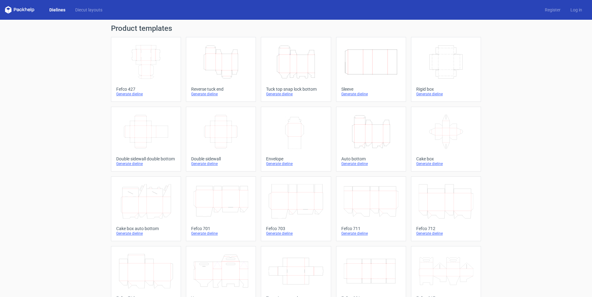
click at [137, 87] on div "Fefco 427" at bounding box center [145, 89] width 59 height 5
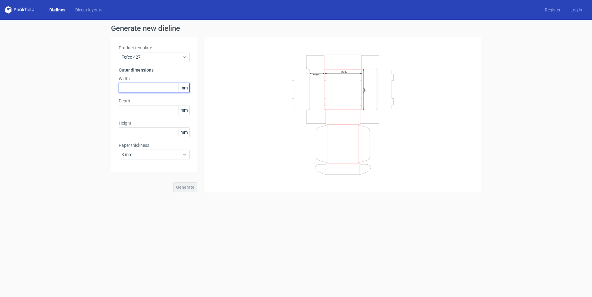
click at [137, 87] on input "text" at bounding box center [154, 88] width 71 height 10
drag, startPoint x: 101, startPoint y: 85, endPoint x: 68, endPoint y: 85, distance: 32.3
click at [68, 85] on div "Generate new dieline Product template Fefco 427 Outer dimensions Width 290 mm D…" at bounding box center [296, 108] width 592 height 177
type input "285"
click at [161, 115] on div "Product template Fefco 427 Outer dimensions Width 285 mm Depth mm Height mm Pap…" at bounding box center [154, 104] width 86 height 135
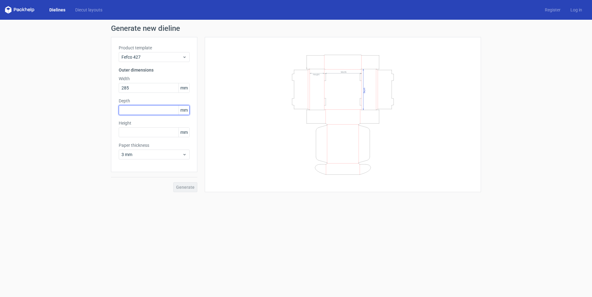
click at [165, 112] on input "text" at bounding box center [154, 110] width 71 height 10
type input "190"
type input "125"
click at [136, 161] on div "Product template Fefco 427 Outer dimensions Width 285 mm Depth 190 mm Height 12…" at bounding box center [154, 104] width 86 height 135
click at [141, 156] on span "3 mm" at bounding box center [151, 154] width 61 height 6
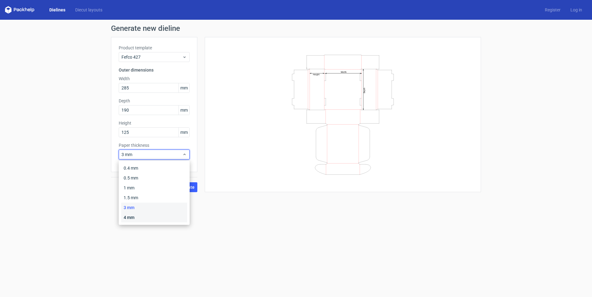
click at [147, 221] on div "4 mm" at bounding box center [154, 217] width 66 height 10
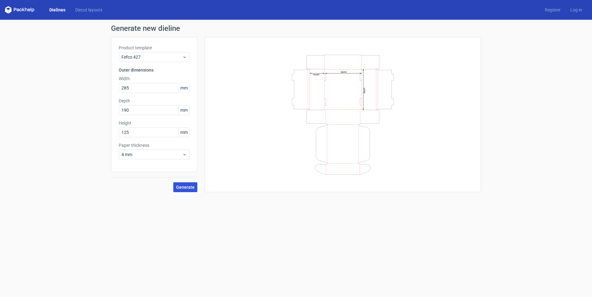
click at [180, 190] on button "Generate" at bounding box center [185, 187] width 24 height 10
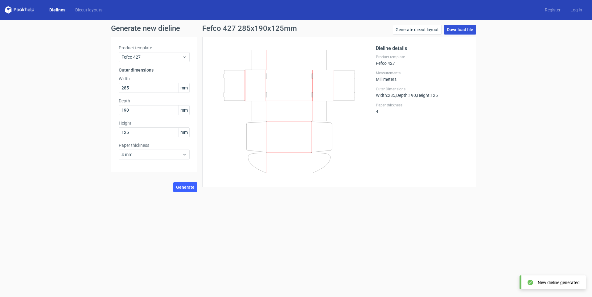
click at [466, 32] on link "Download file" at bounding box center [460, 30] width 32 height 10
